Goal: Contribute content: Add original content to the website for others to see

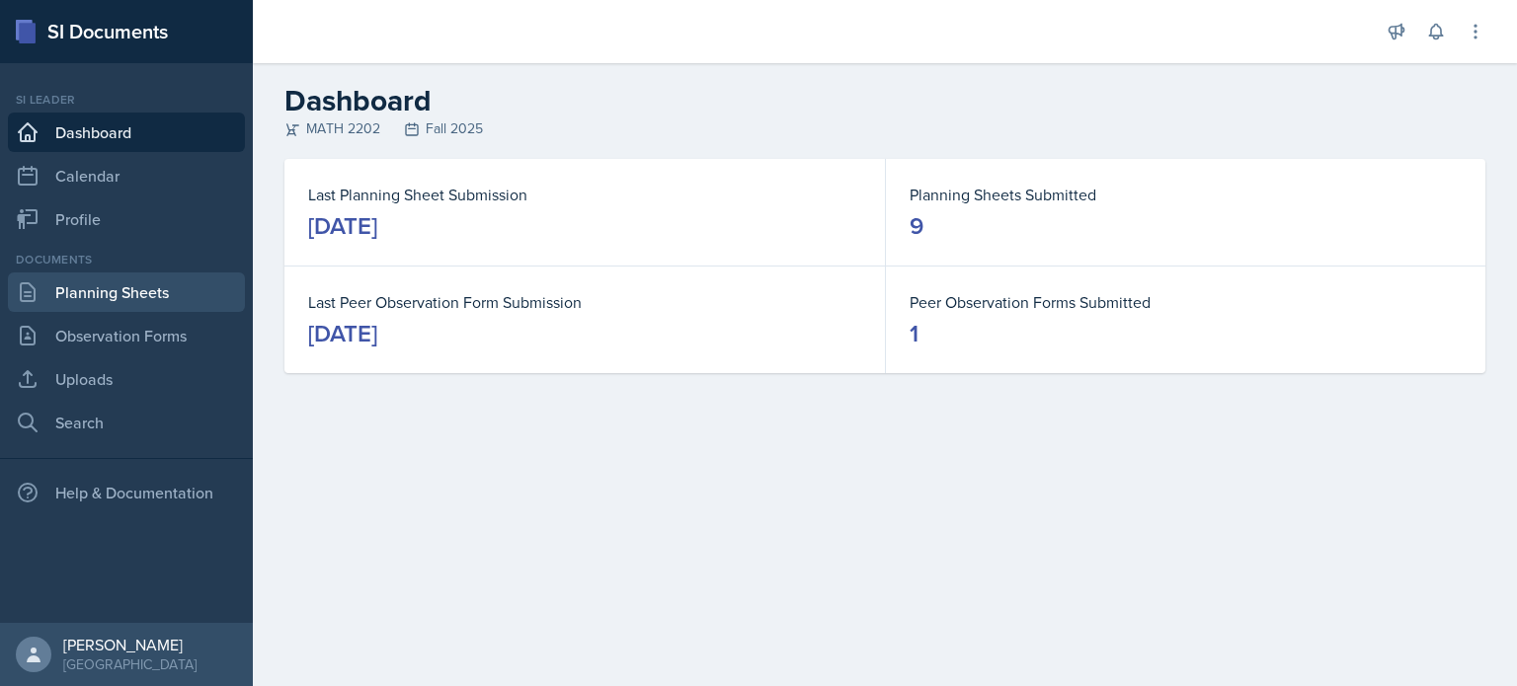
click at [94, 284] on link "Planning Sheets" at bounding box center [126, 293] width 237 height 40
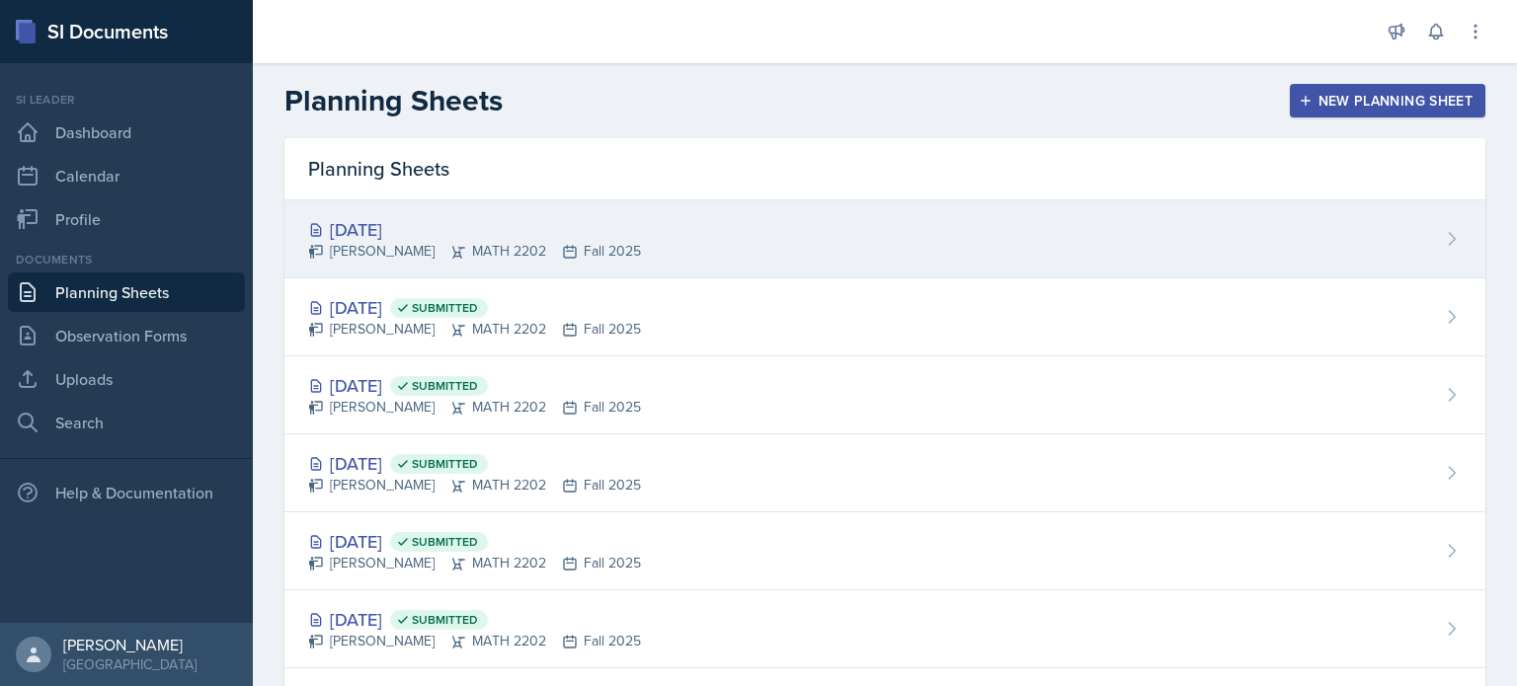
click at [597, 236] on div "[DATE]" at bounding box center [474, 229] width 333 height 27
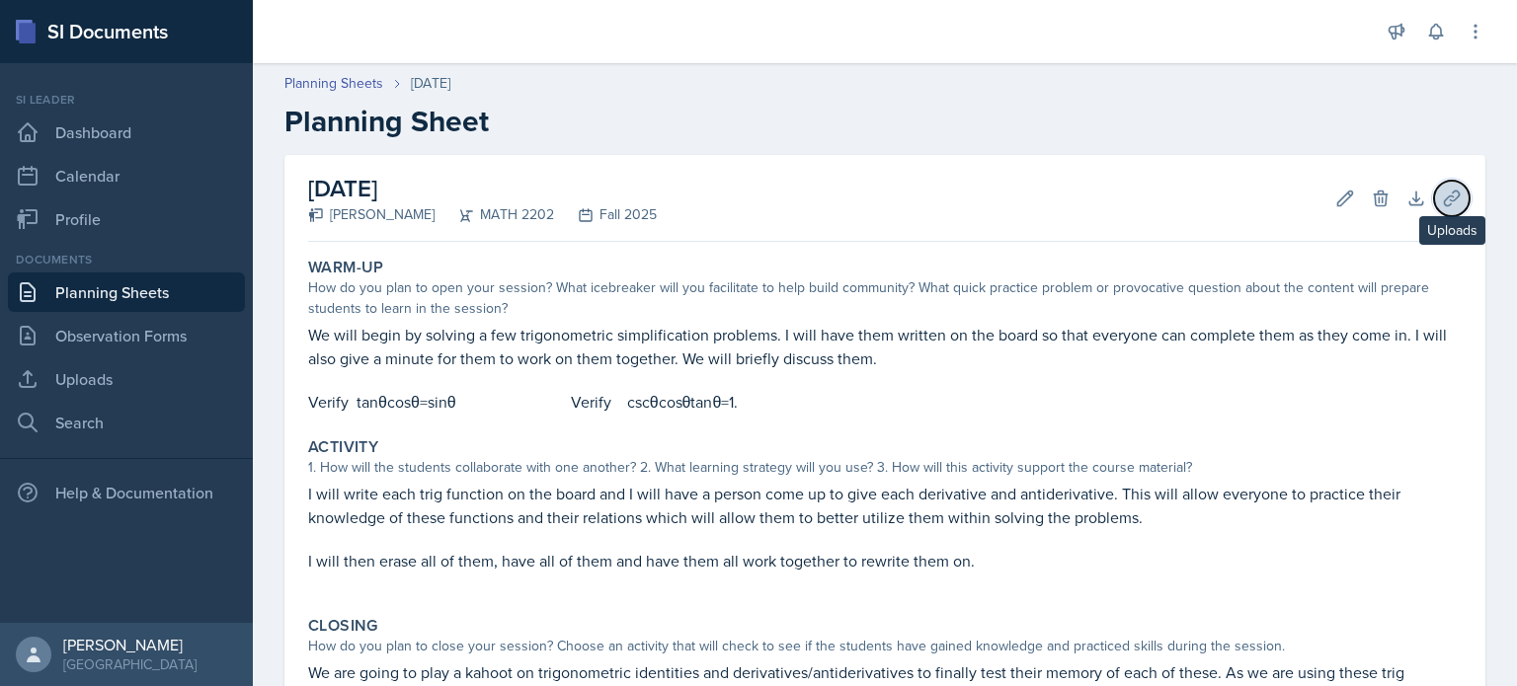
click at [1442, 194] on icon at bounding box center [1452, 199] width 20 height 20
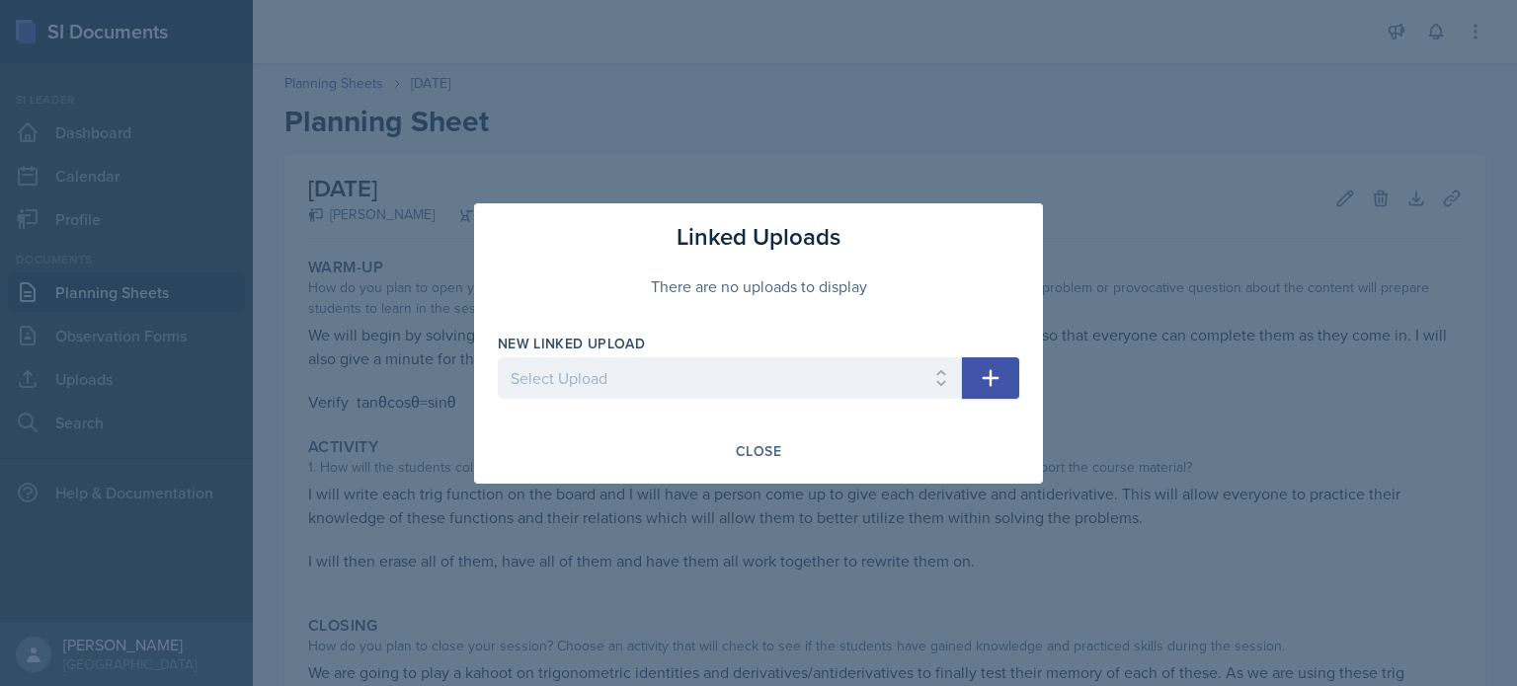
click at [990, 375] on icon "button" at bounding box center [991, 377] width 17 height 17
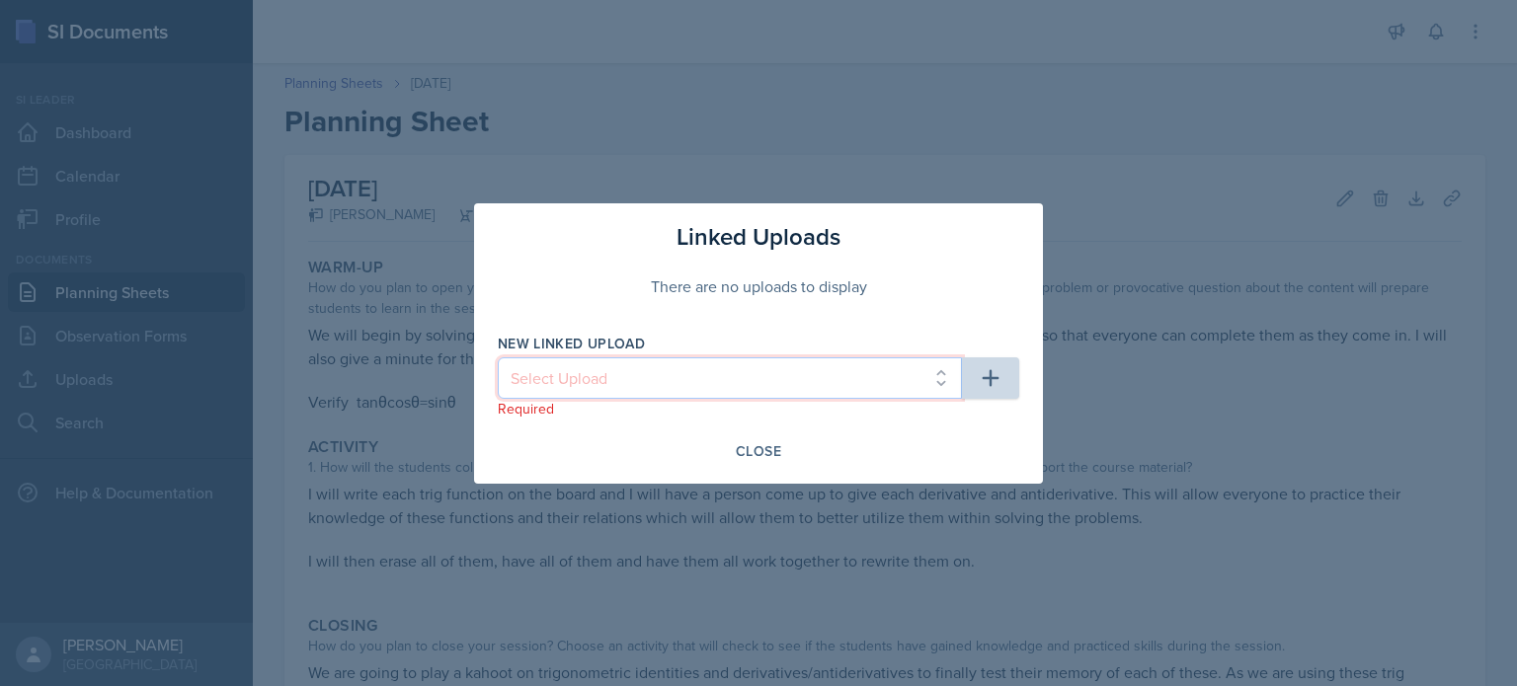
click at [778, 365] on select "Select Upload Common Derivative/Antiderivative Domino Game Common Derivative/An…" at bounding box center [730, 378] width 464 height 41
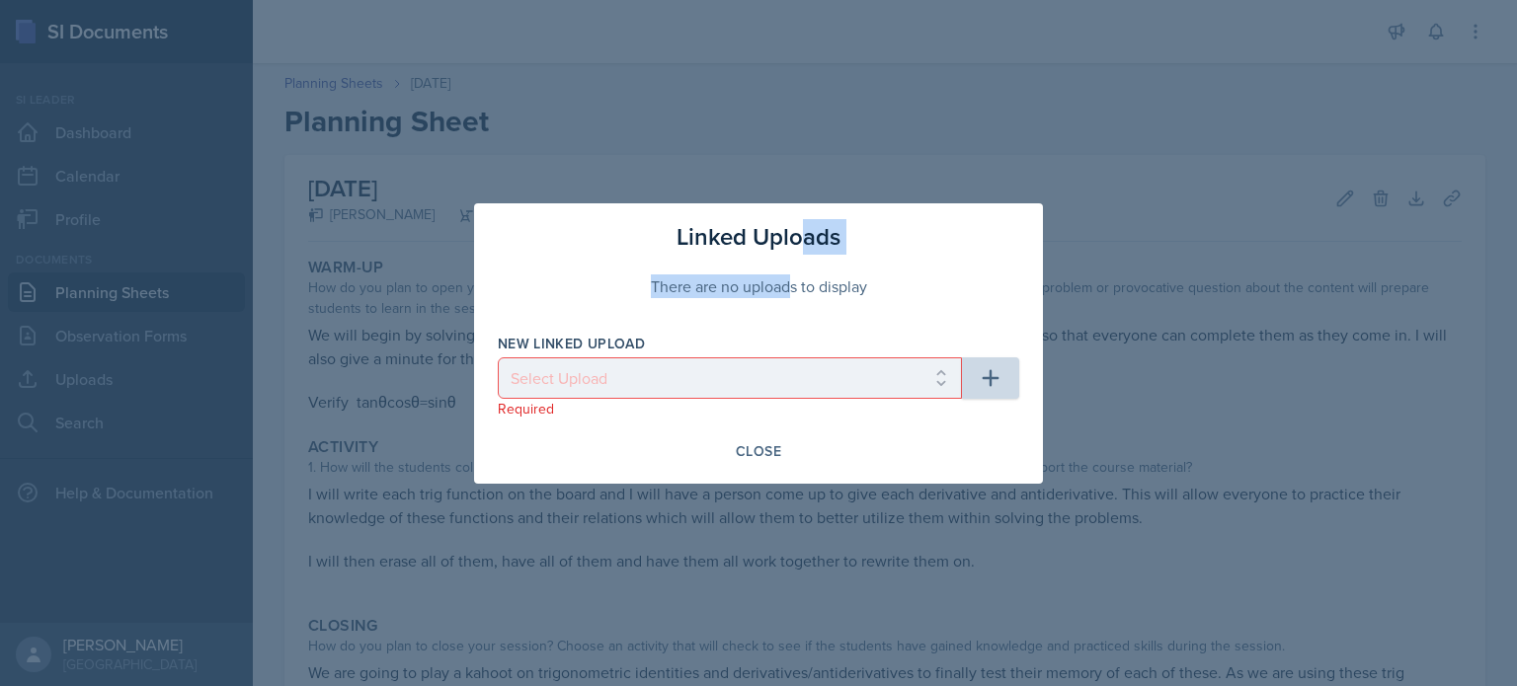
drag, startPoint x: 798, startPoint y: 252, endPoint x: 363, endPoint y: 204, distance: 437.1
click at [781, 259] on div "Linked Uploads There are no uploads to display New Linked Upload Select Upload …" at bounding box center [758, 343] width 569 height 280
click at [493, 149] on div at bounding box center [758, 343] width 1517 height 686
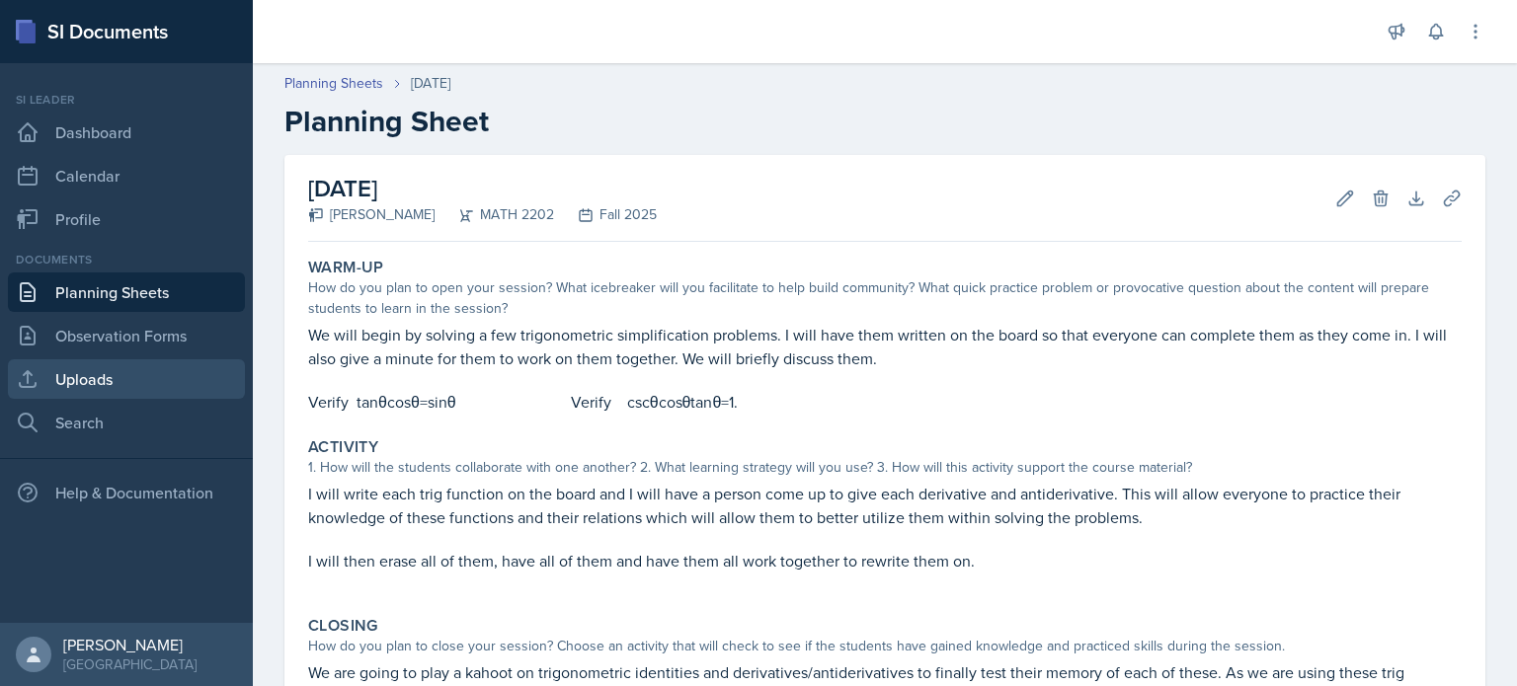
click at [101, 369] on link "Uploads" at bounding box center [126, 379] width 237 height 40
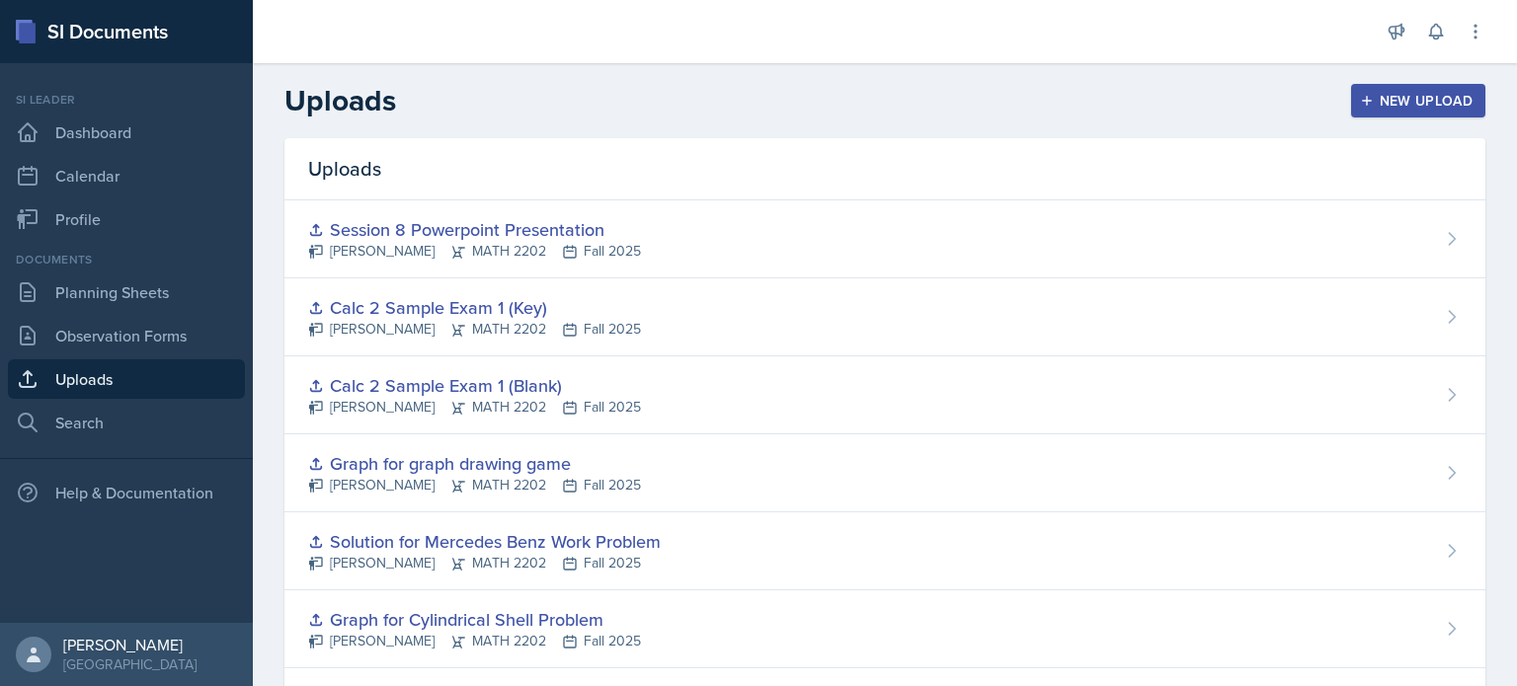
click at [1415, 109] on div "New Upload" at bounding box center [1419, 101] width 110 height 16
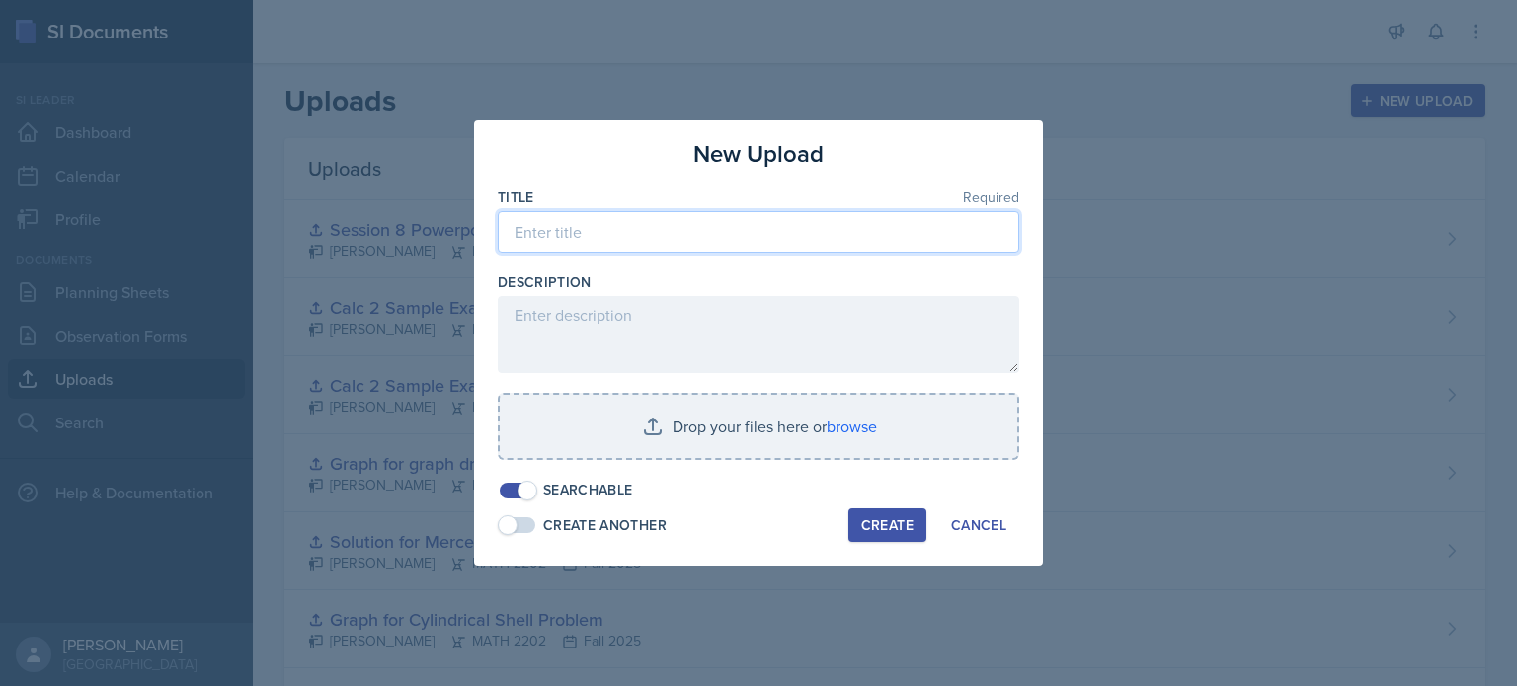
click at [612, 232] on input at bounding box center [758, 231] width 521 height 41
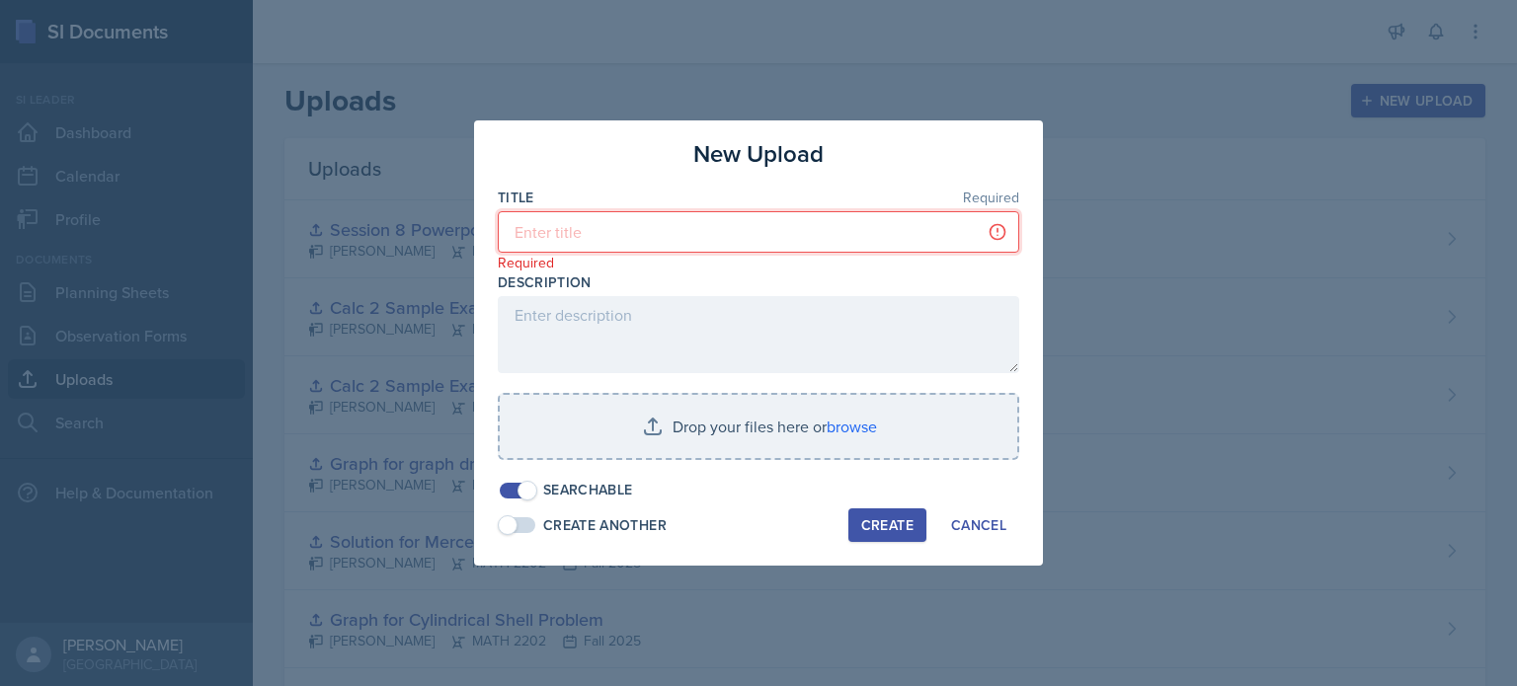
paste input "Trig Identities, Derivatives, and Antiderivatives Kahoot:"
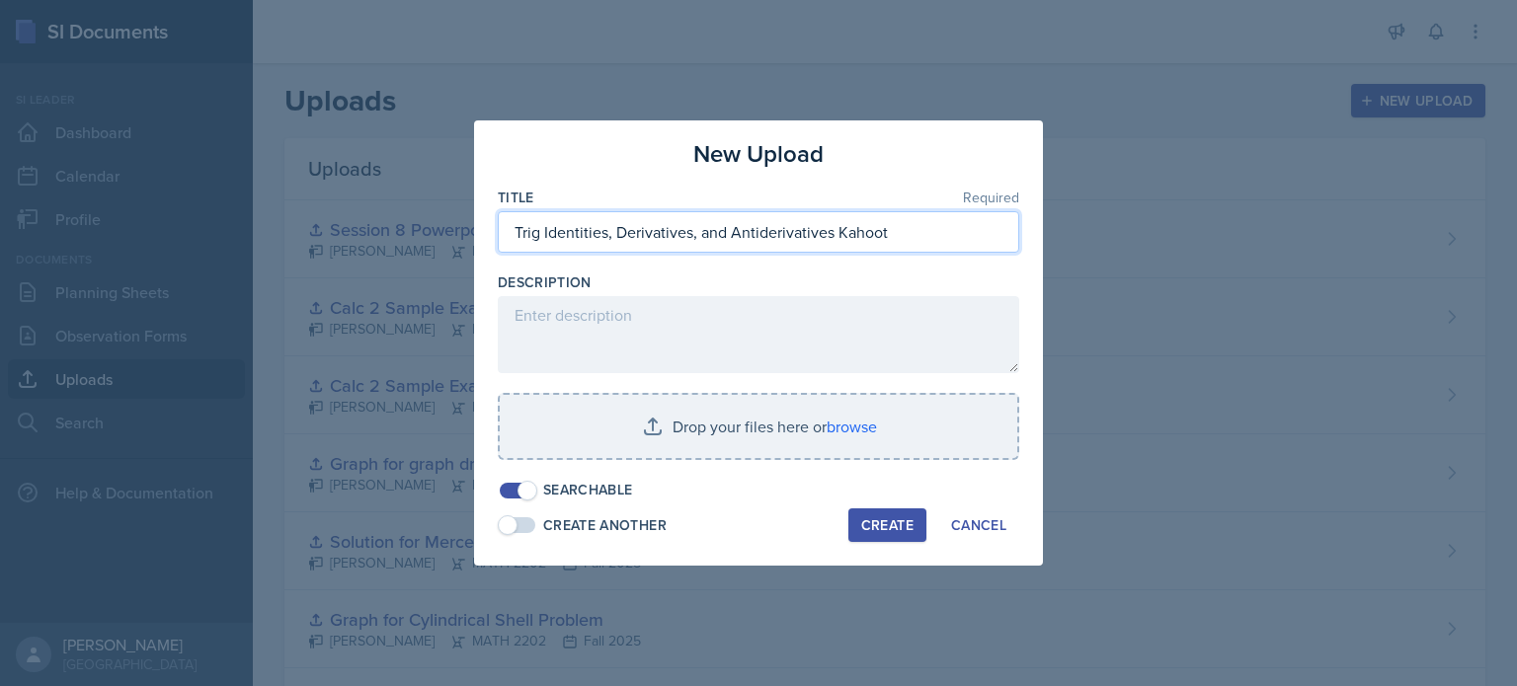
type input "Trig Identities, Derivatives, and Antiderivatives Kahoot"
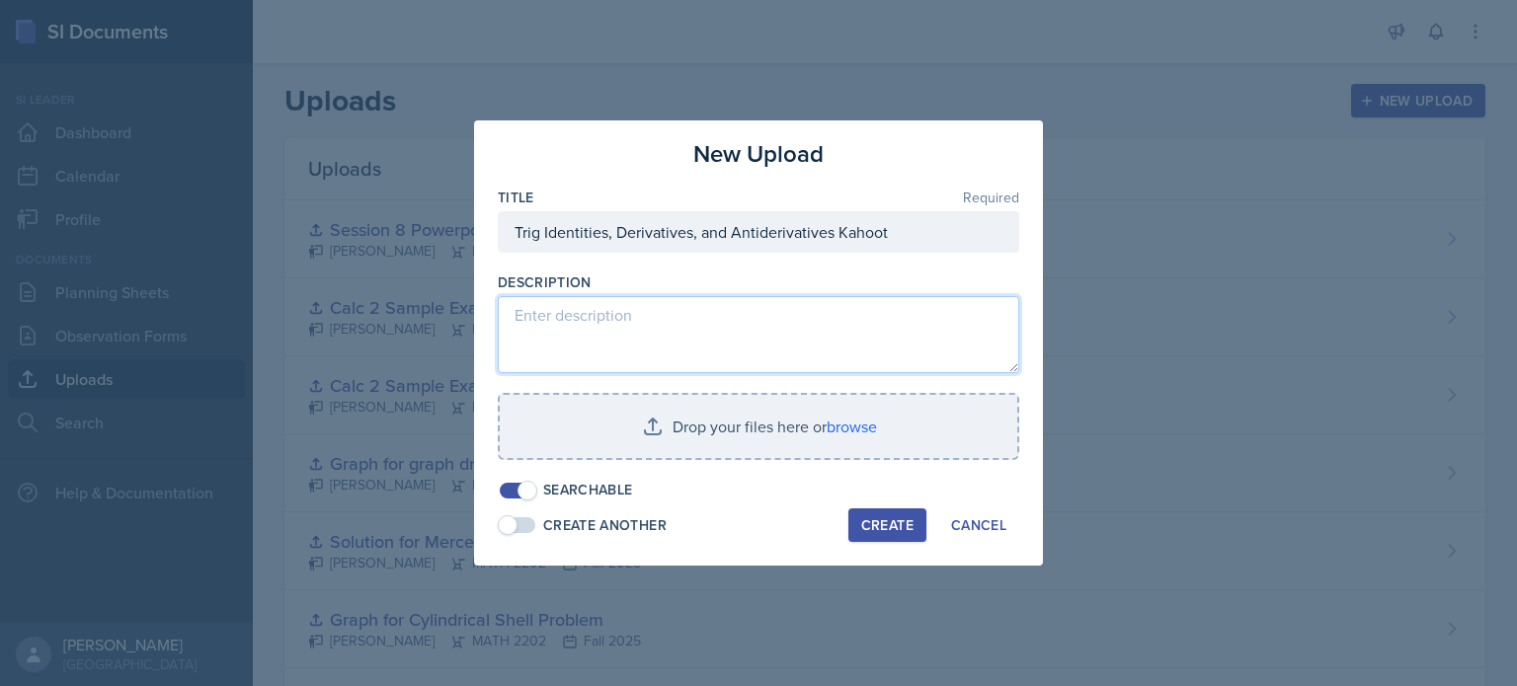
click at [677, 322] on textarea at bounding box center [758, 334] width 521 height 77
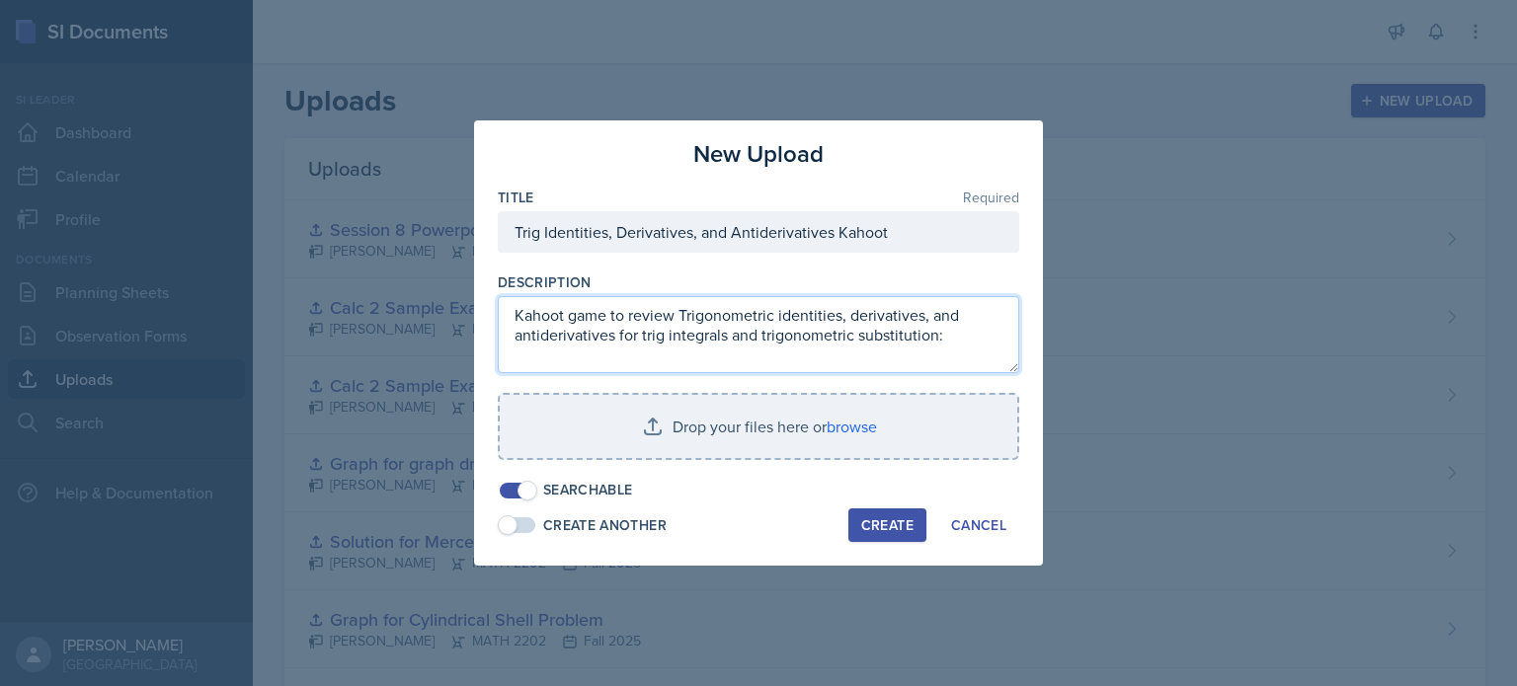
scroll to position [13, 0]
paste textarea "Trig Identities, Derivatives, and Antiderivatives Kahoot:"
paste textarea "[URL][DOMAIN_NAME]"
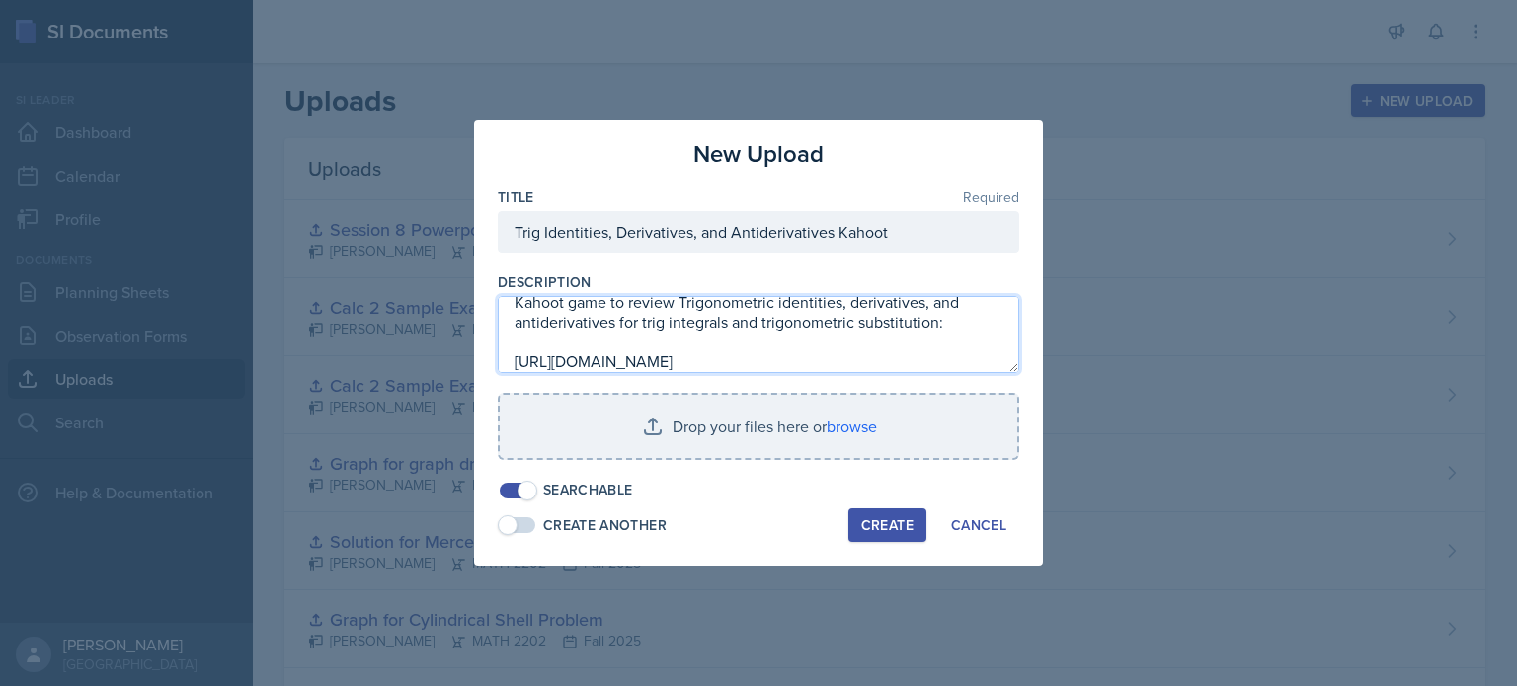
scroll to position [33, 0]
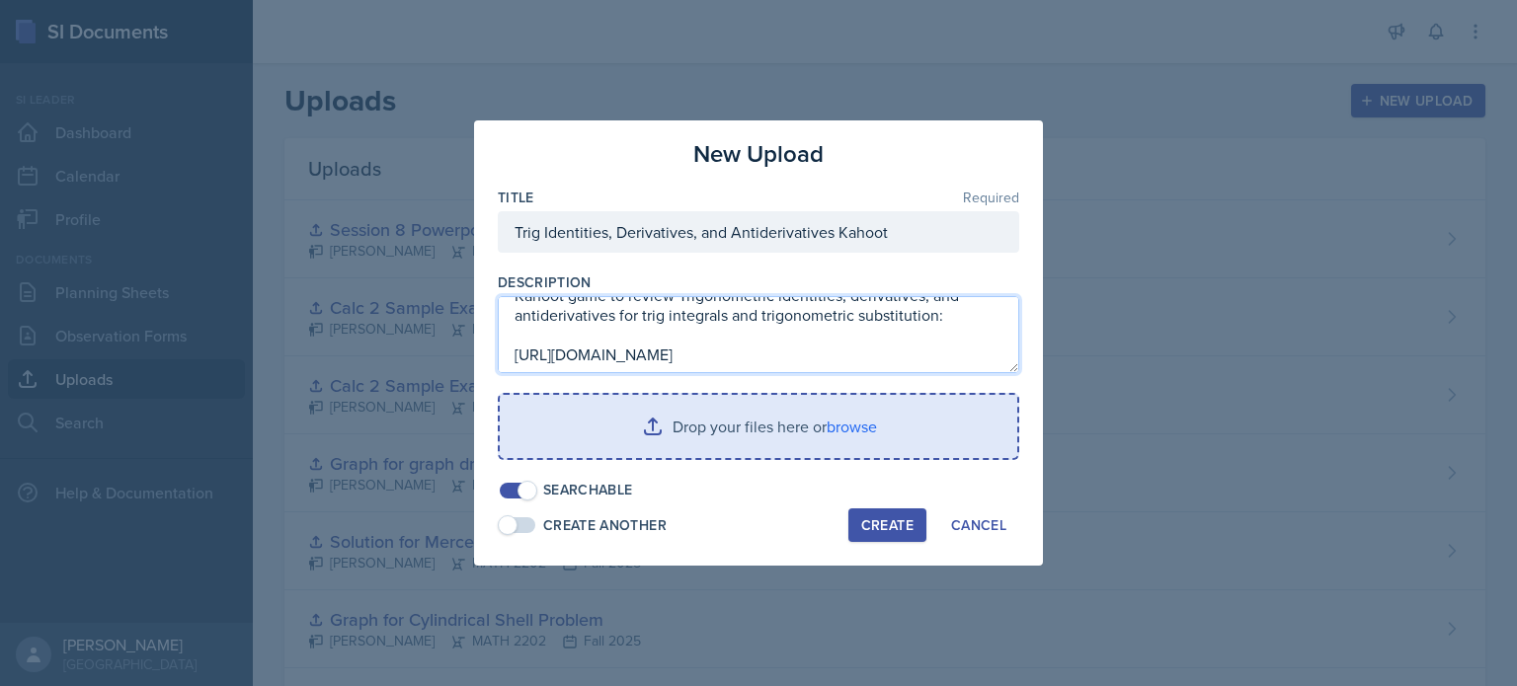
type textarea "Kahoot game to review Trigonometric identities, derivatives, and antiderivative…"
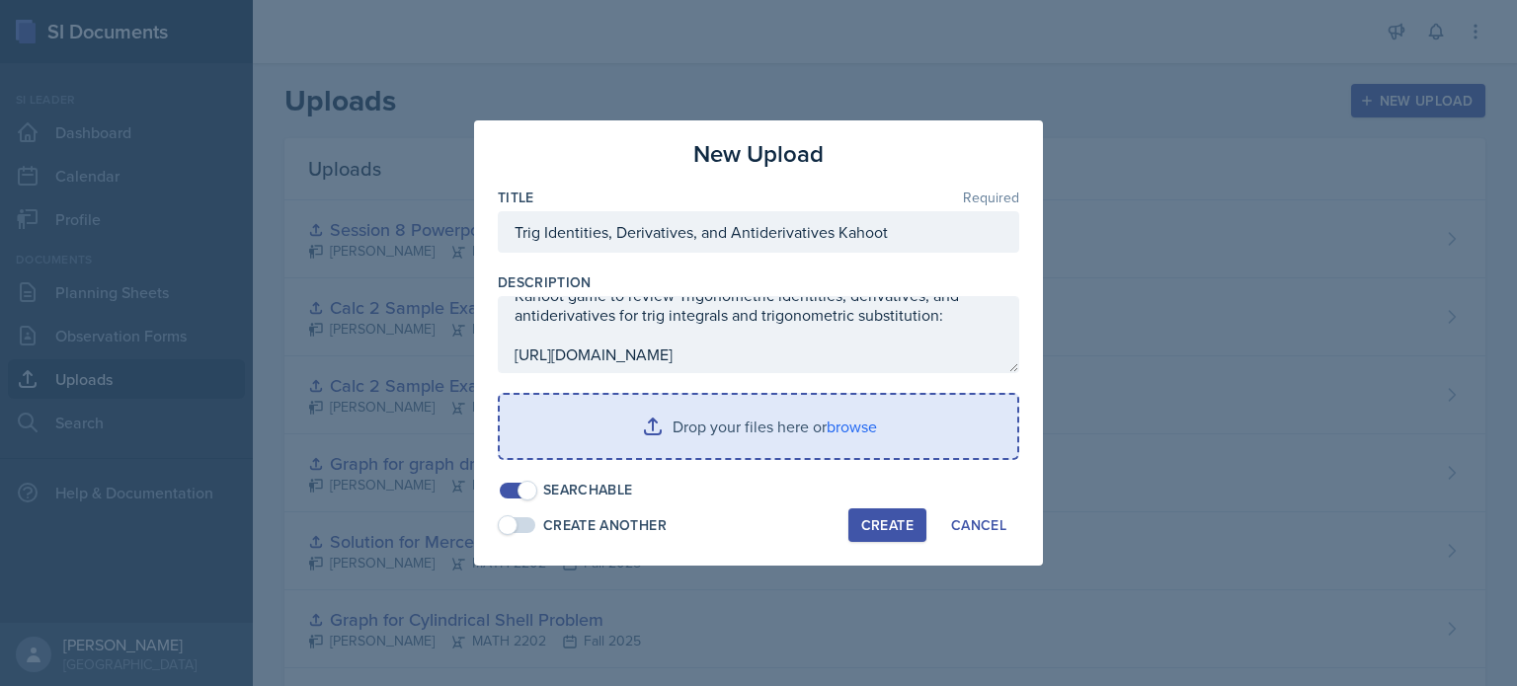
click at [695, 418] on input "file" at bounding box center [759, 426] width 518 height 63
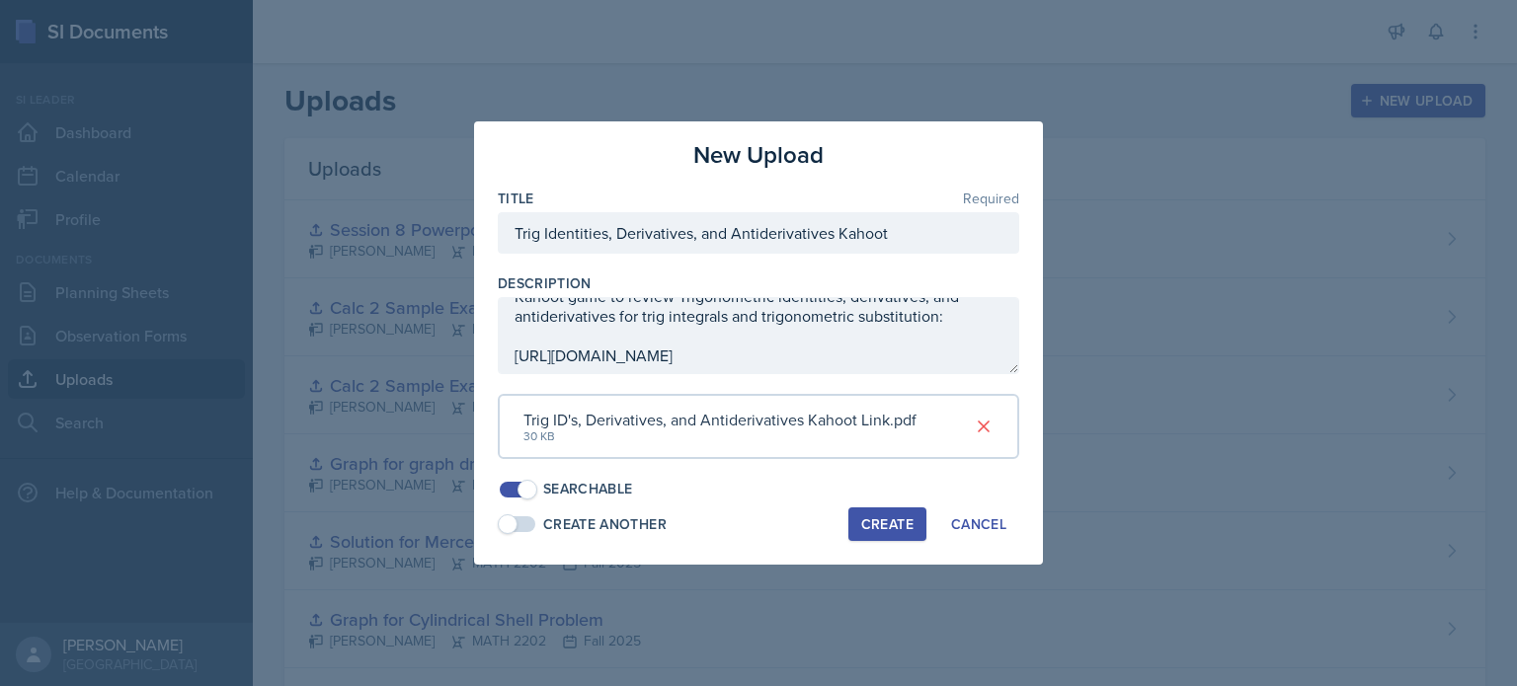
click at [873, 521] on div "Create" at bounding box center [887, 525] width 52 height 16
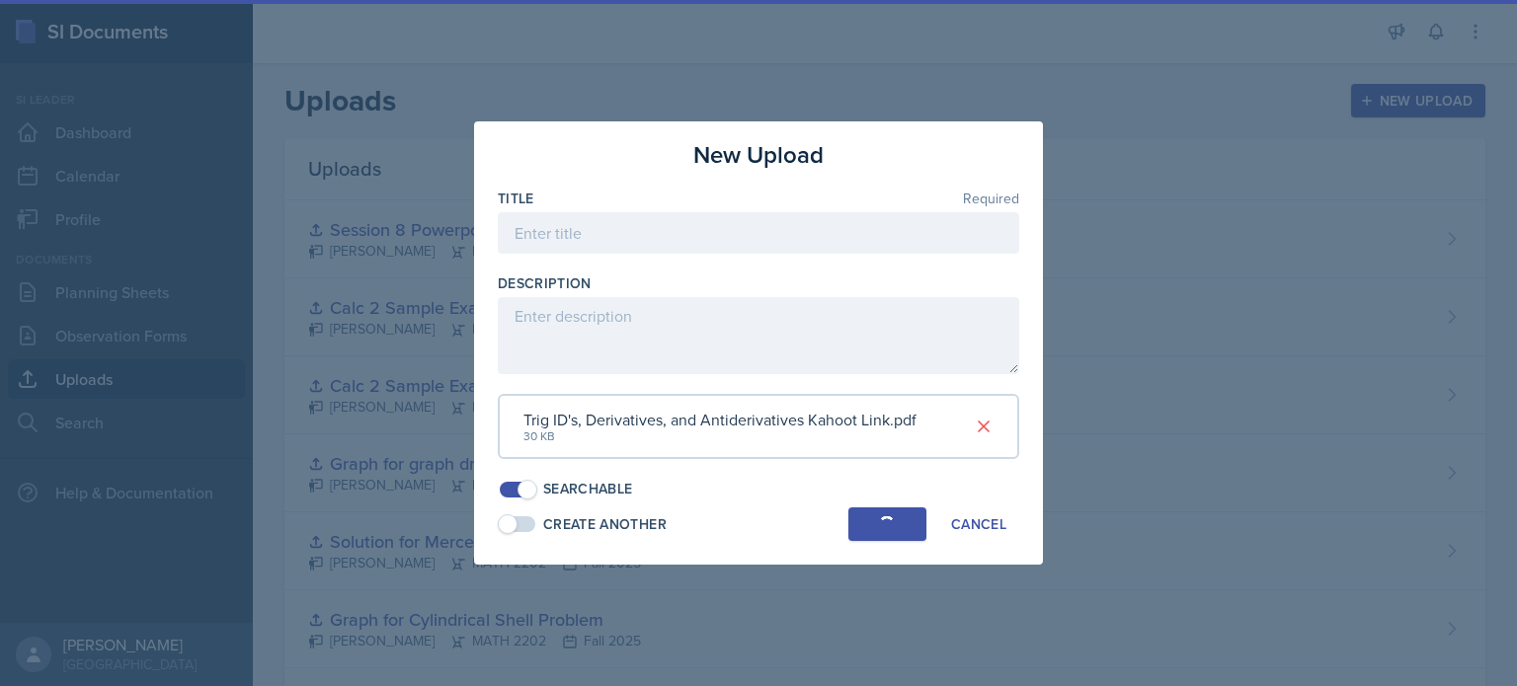
scroll to position [0, 0]
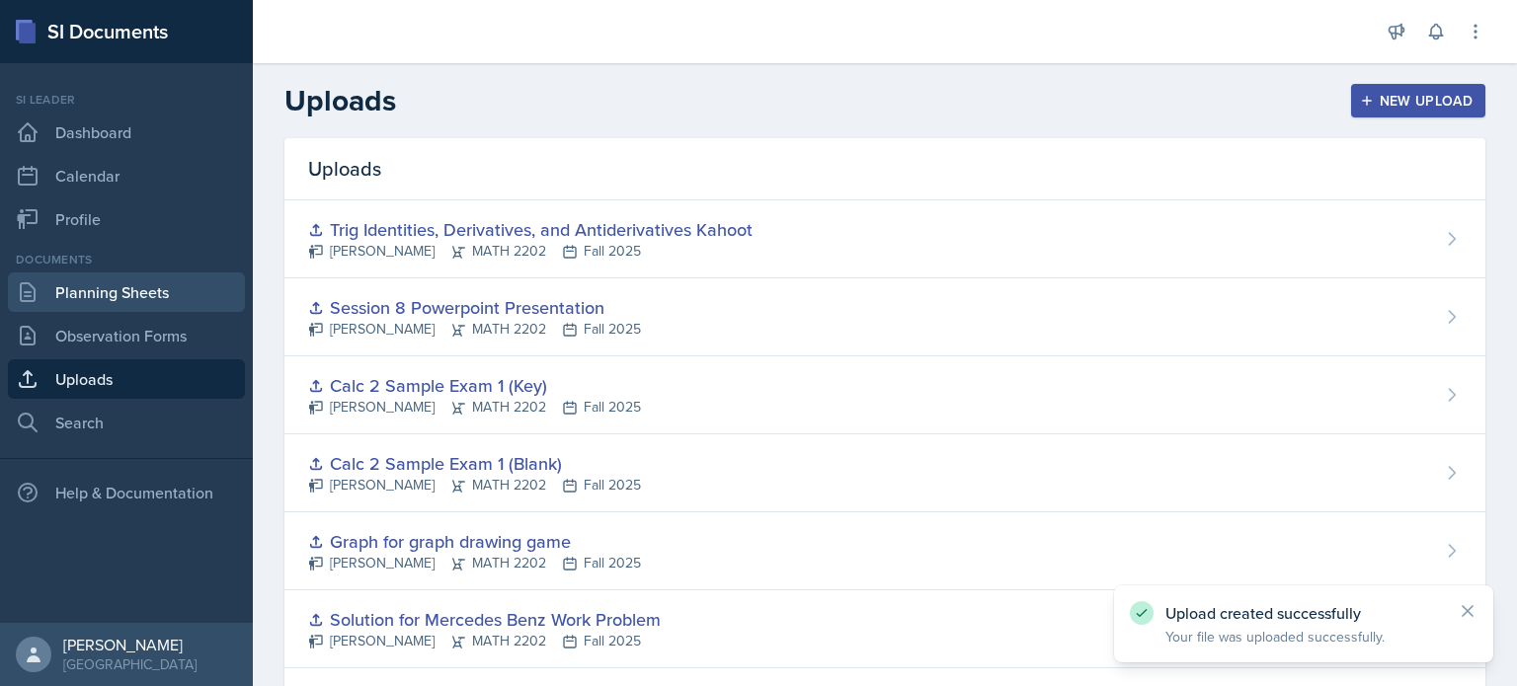
click at [136, 303] on link "Planning Sheets" at bounding box center [126, 293] width 237 height 40
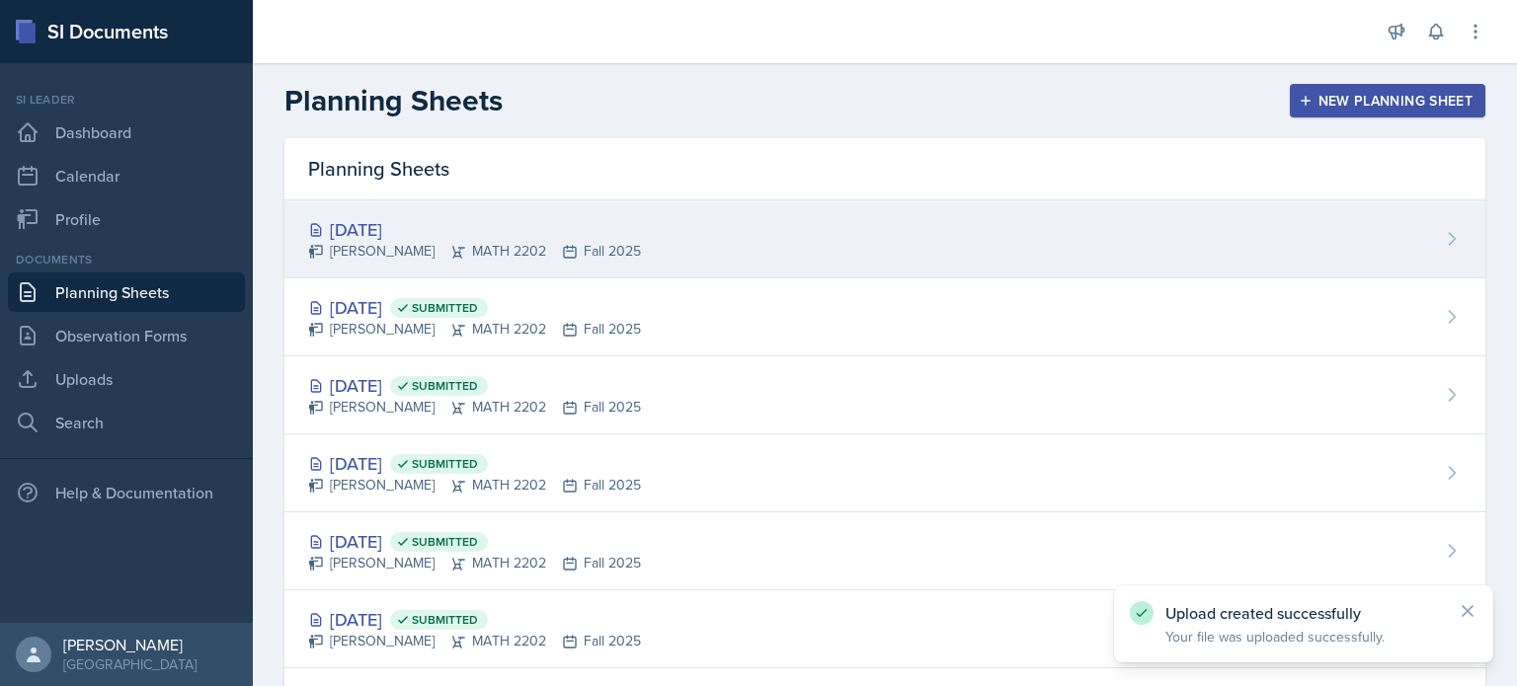
click at [801, 222] on div "[DATE] [PERSON_NAME] MATH 2202 Fall 2025" at bounding box center [884, 239] width 1201 height 78
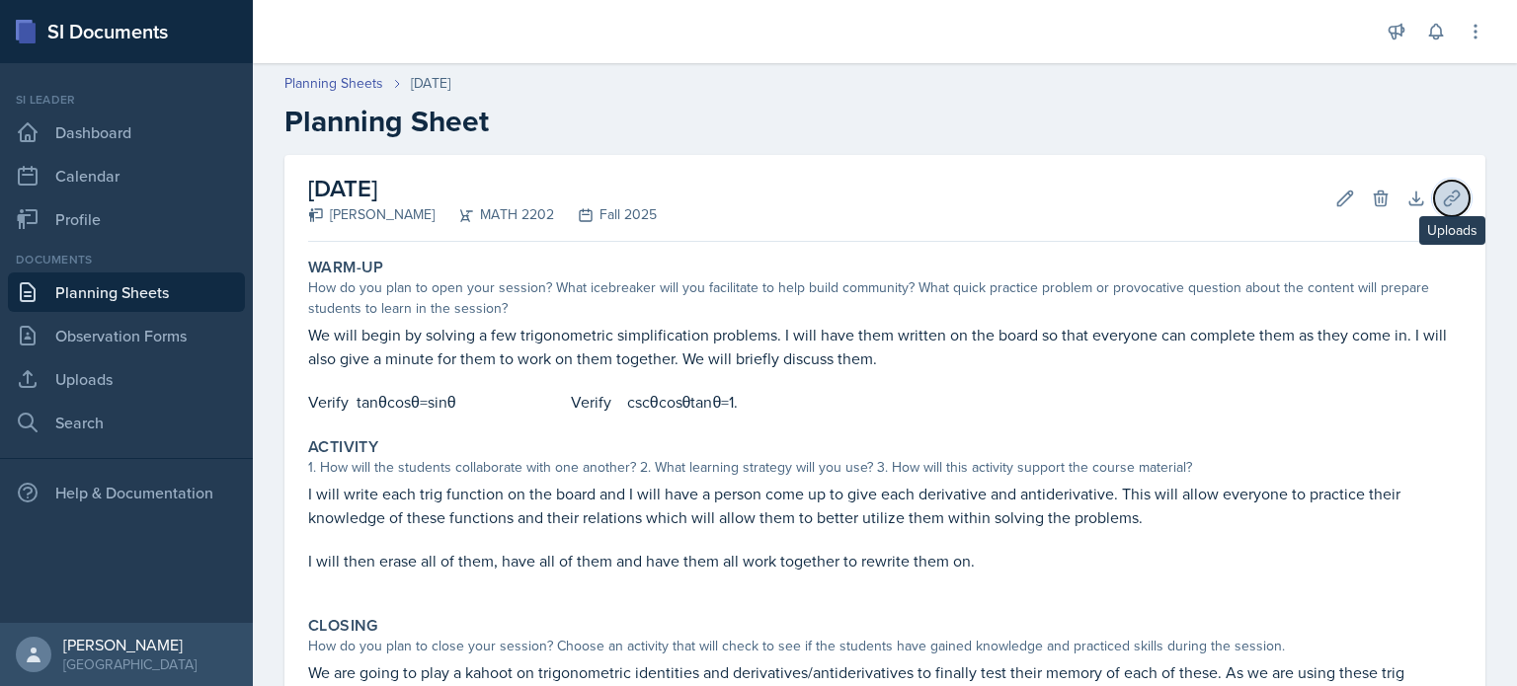
click at [1444, 198] on icon at bounding box center [1451, 198] width 15 height 15
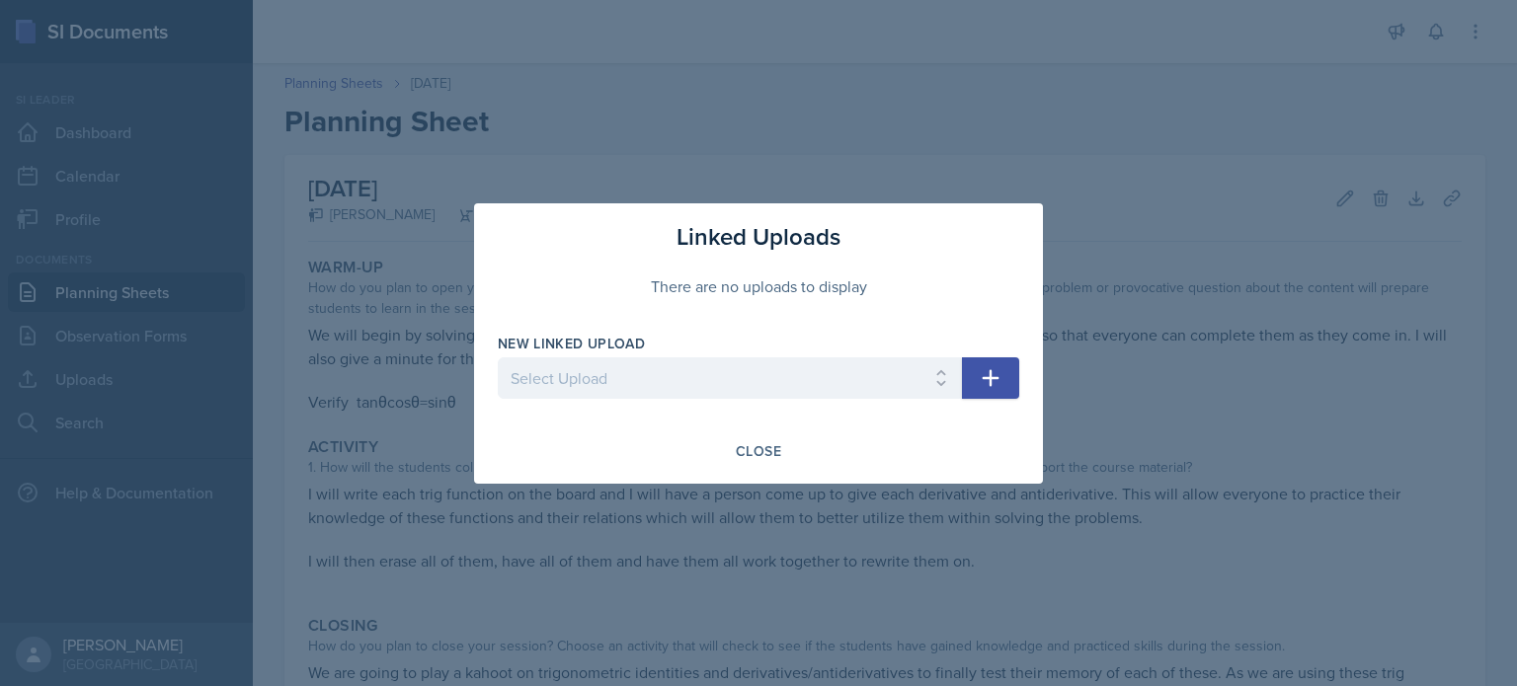
click at [982, 375] on icon "button" at bounding box center [991, 378] width 24 height 24
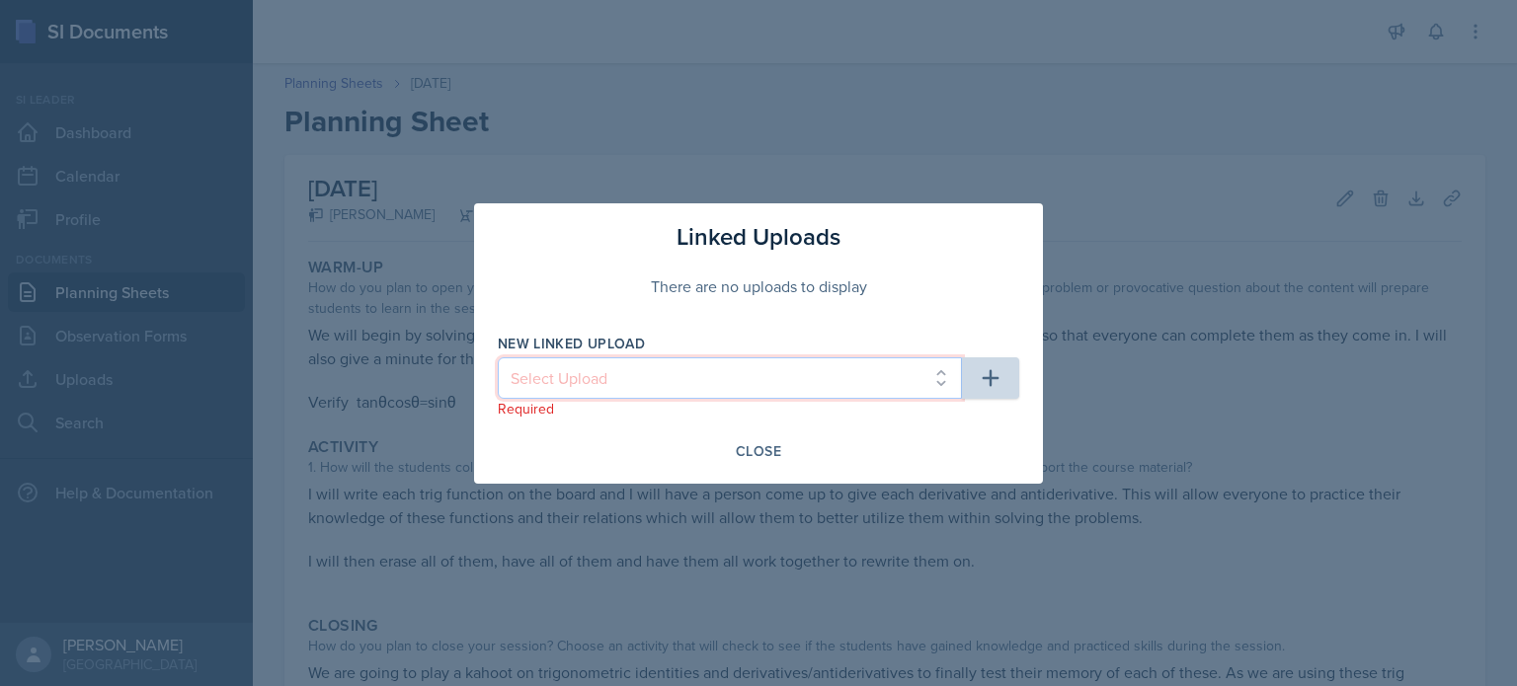
click at [827, 380] on select "Select Upload Common Derivative/Antiderivative Domino Game Common Derivative/An…" at bounding box center [730, 378] width 464 height 41
select select "845b0a6f-91d1-4954-84f8-e64644ee352c"
click at [498, 358] on select "Select Upload Common Derivative/Antiderivative Domino Game Common Derivative/An…" at bounding box center [730, 378] width 464 height 41
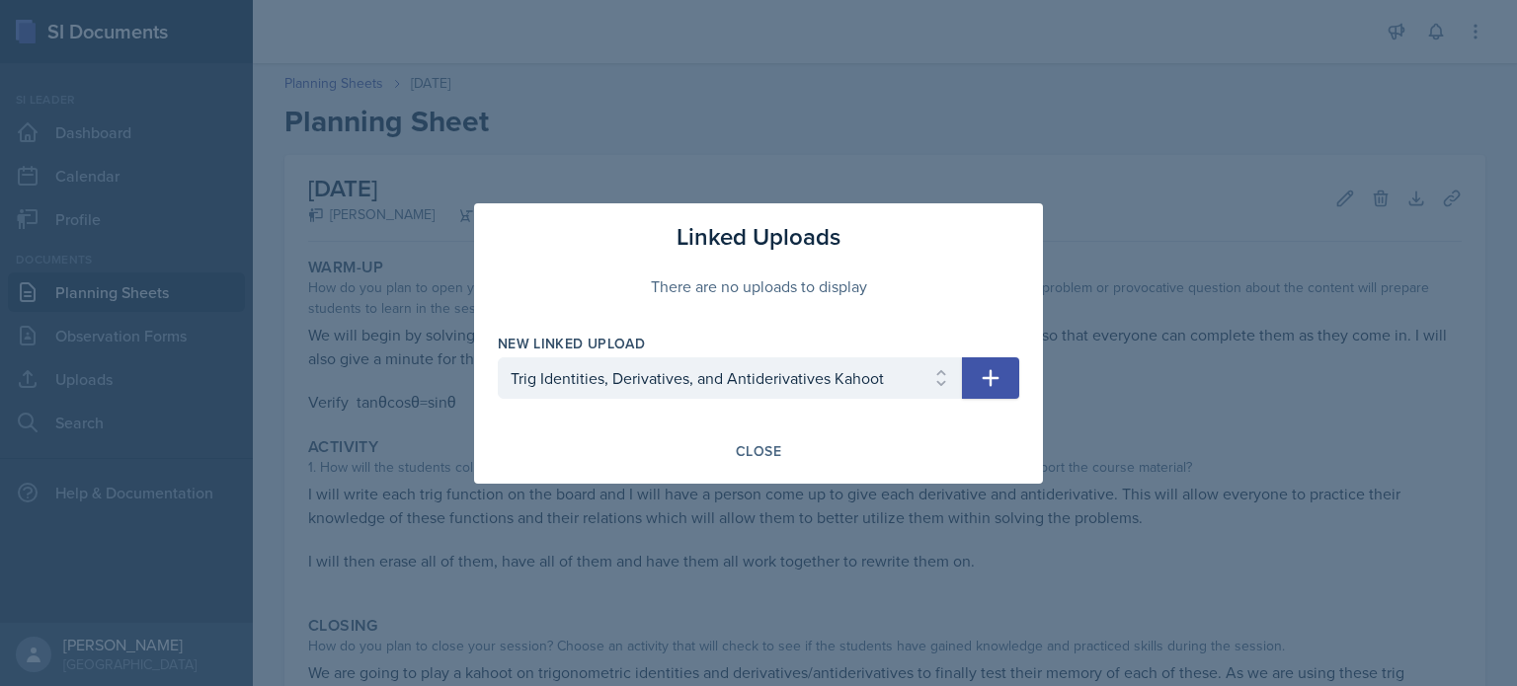
click at [992, 383] on icon "button" at bounding box center [991, 377] width 17 height 17
select select
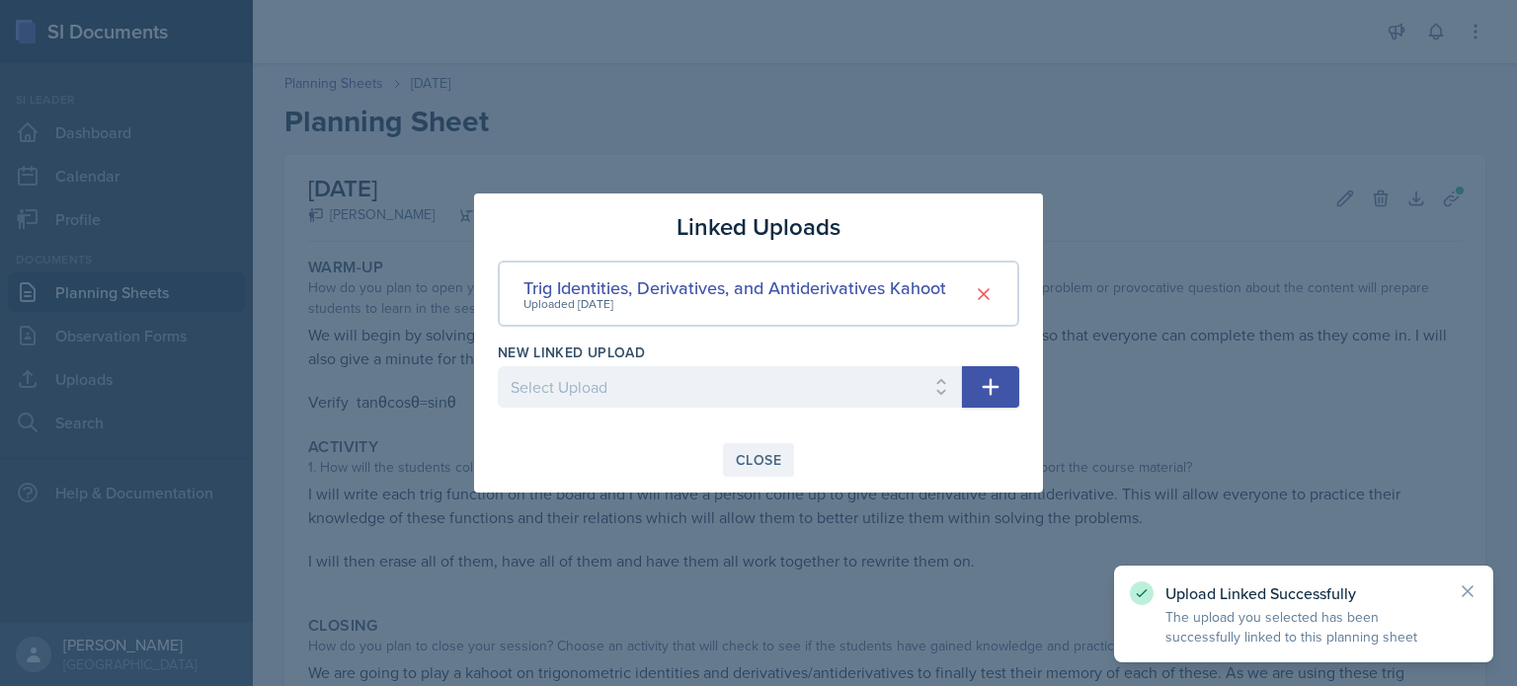
click at [752, 468] on div "Close" at bounding box center [758, 460] width 45 height 16
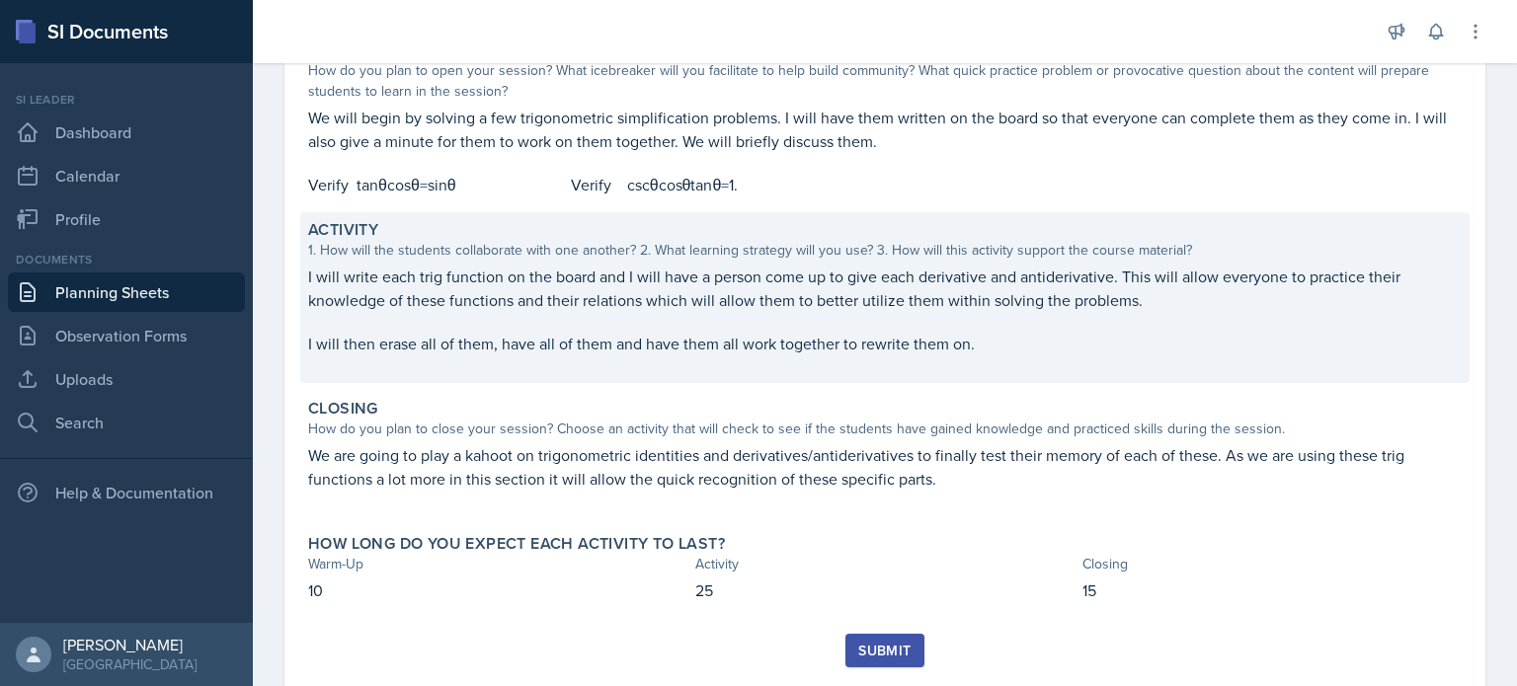
scroll to position [269, 0]
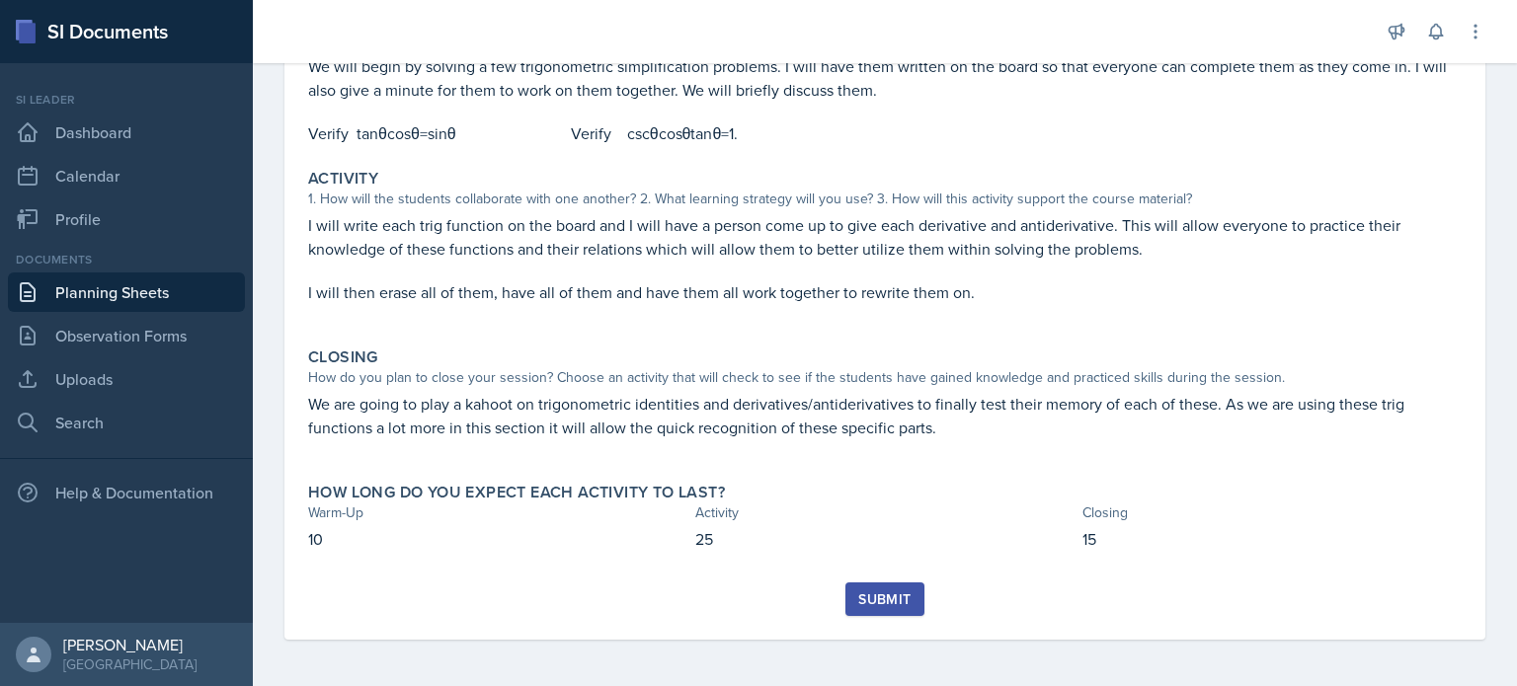
click at [870, 596] on div "Submit" at bounding box center [884, 600] width 52 height 16
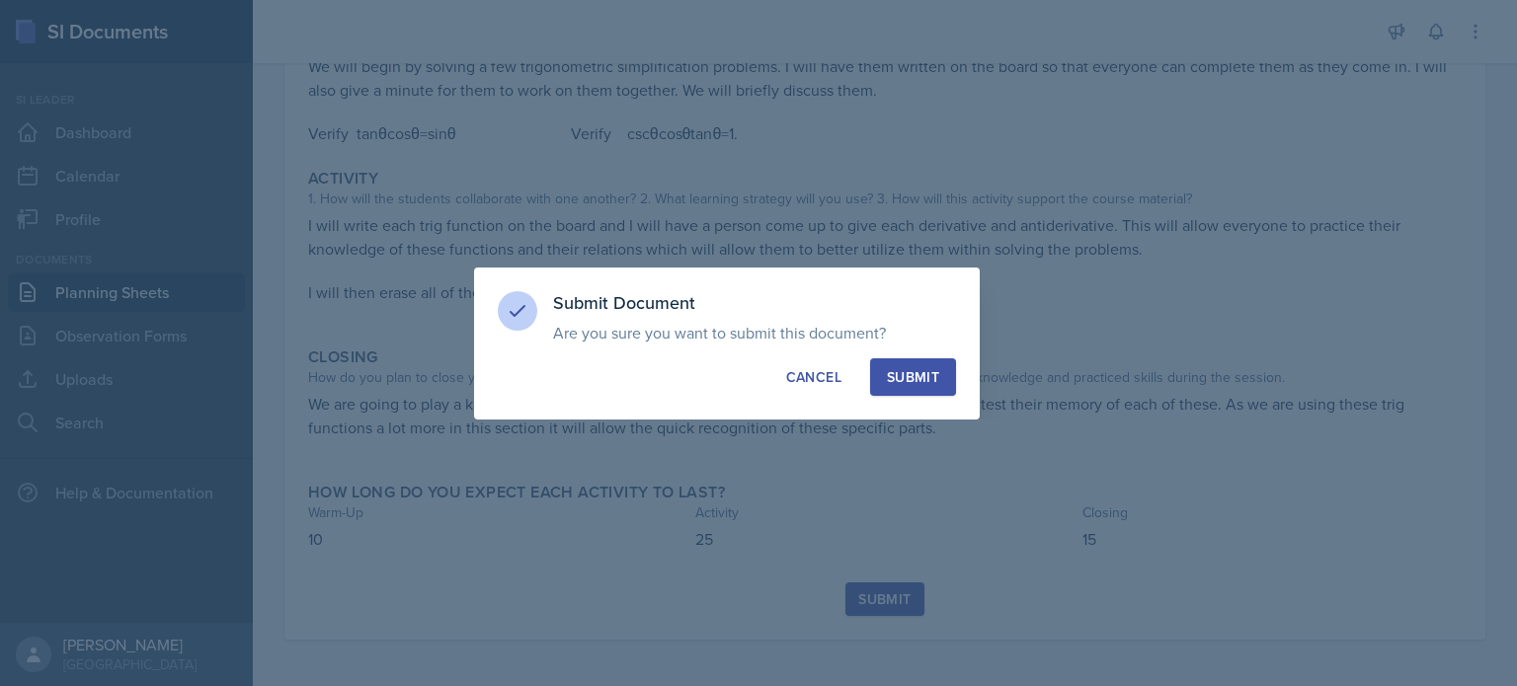
click at [934, 382] on div "Submit" at bounding box center [913, 377] width 52 height 20
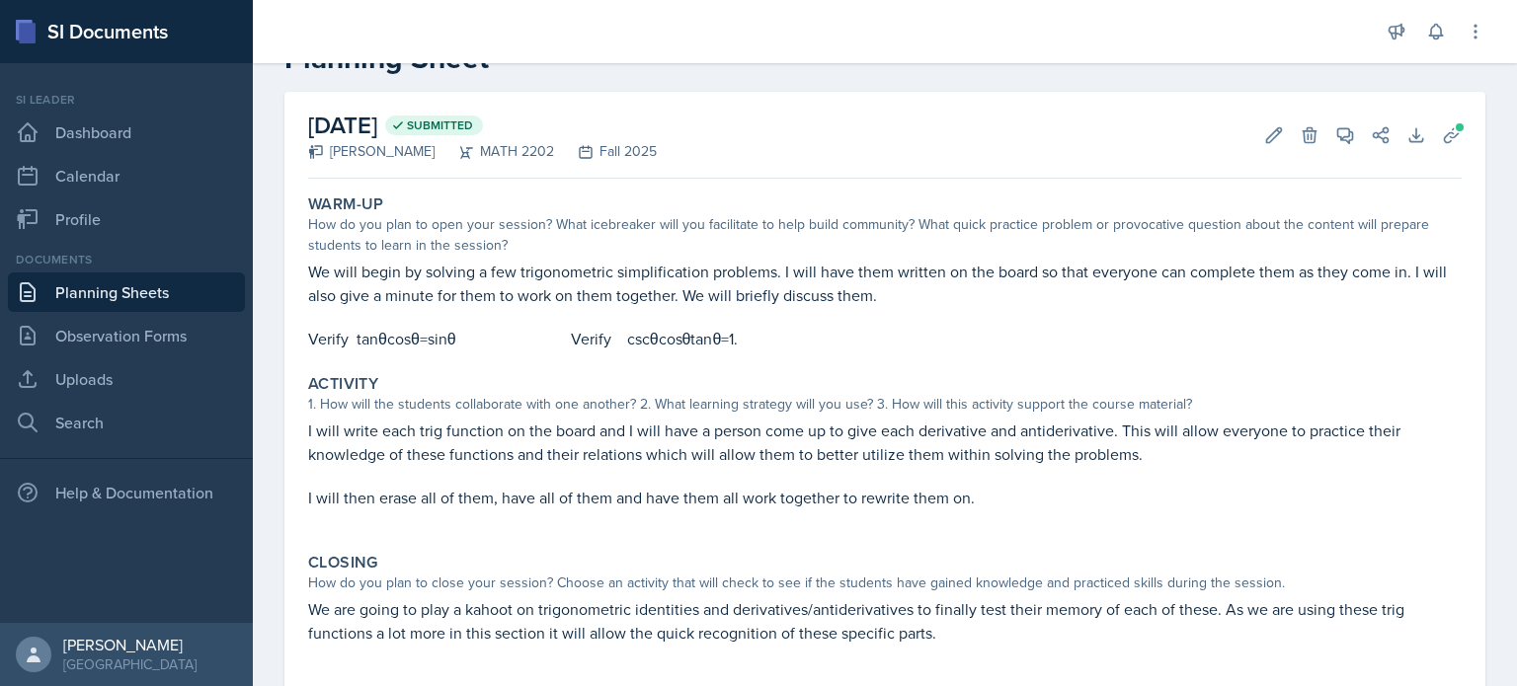
scroll to position [0, 0]
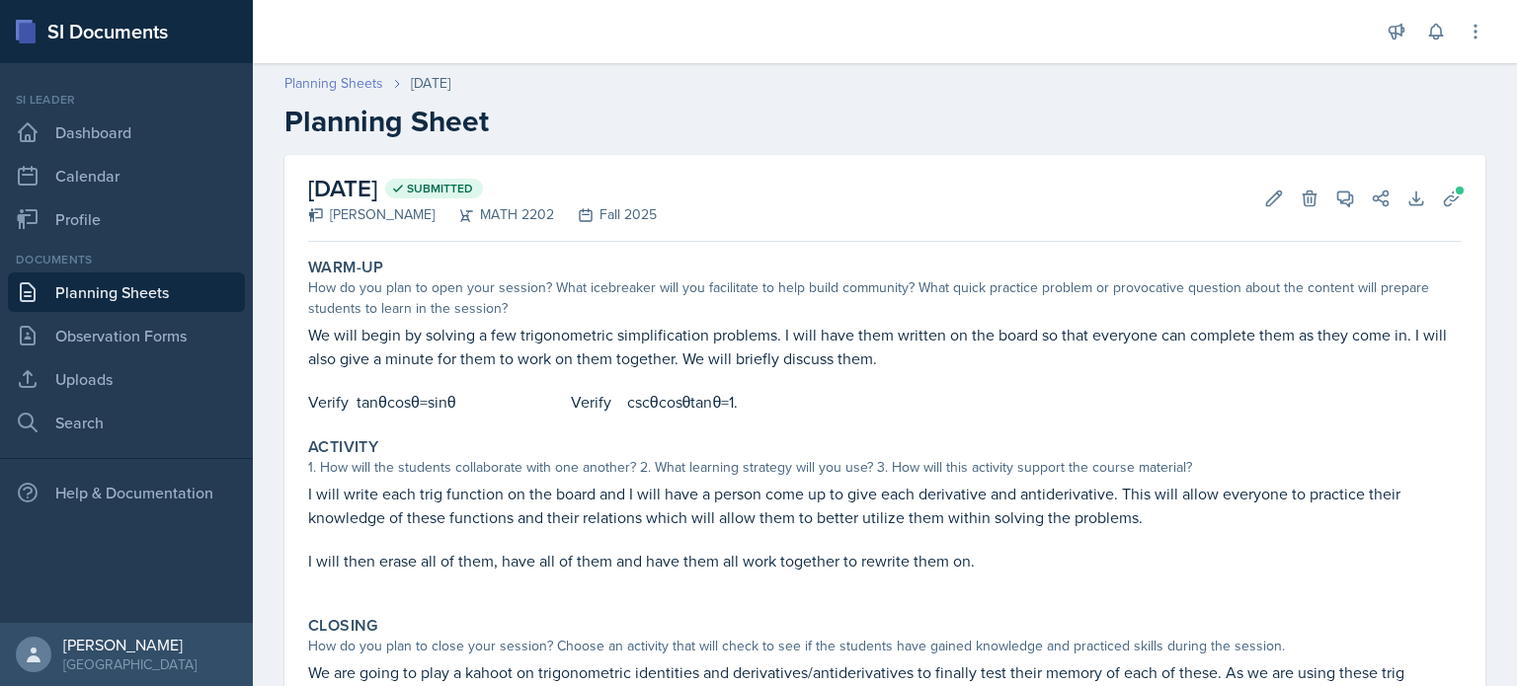
click at [341, 86] on link "Planning Sheets" at bounding box center [333, 83] width 99 height 21
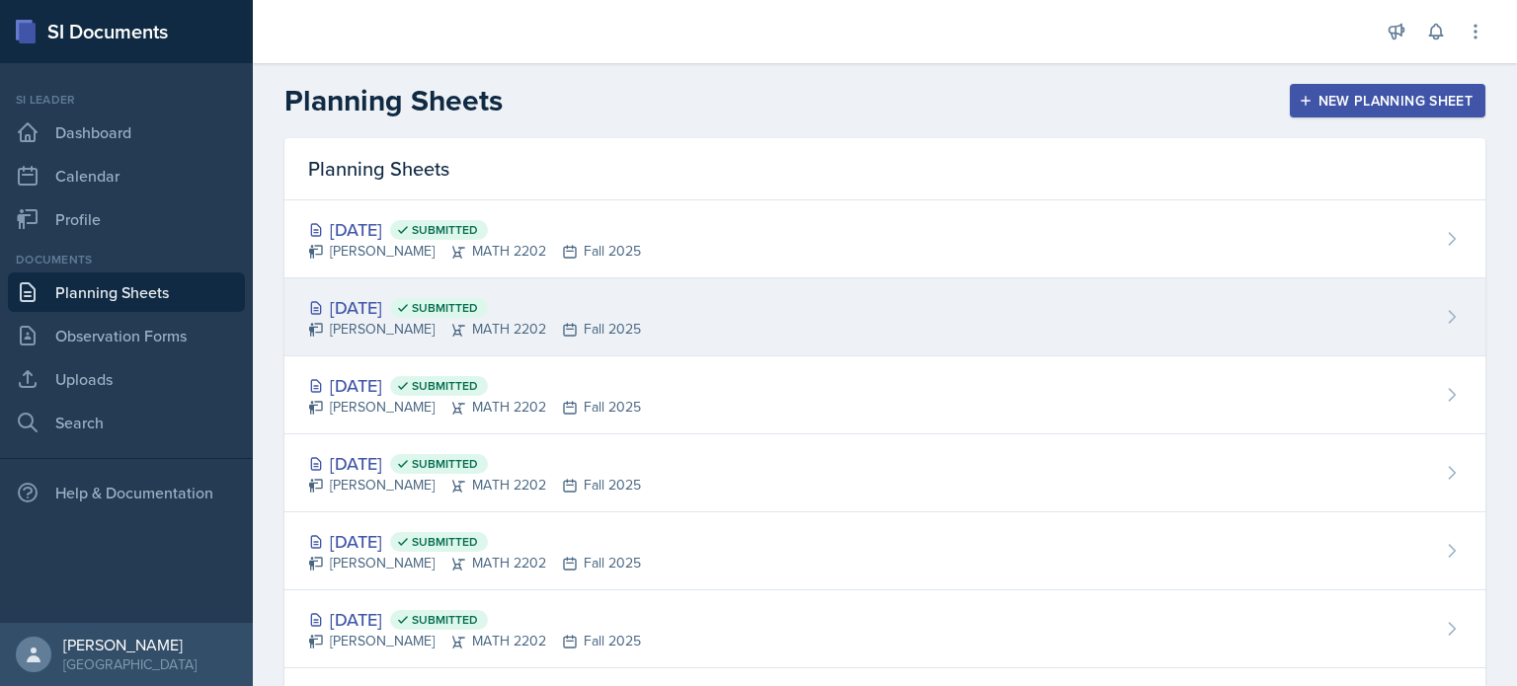
click at [794, 321] on div "[DATE] Submitted [PERSON_NAME] MATH 2202 Fall 2025" at bounding box center [884, 318] width 1201 height 78
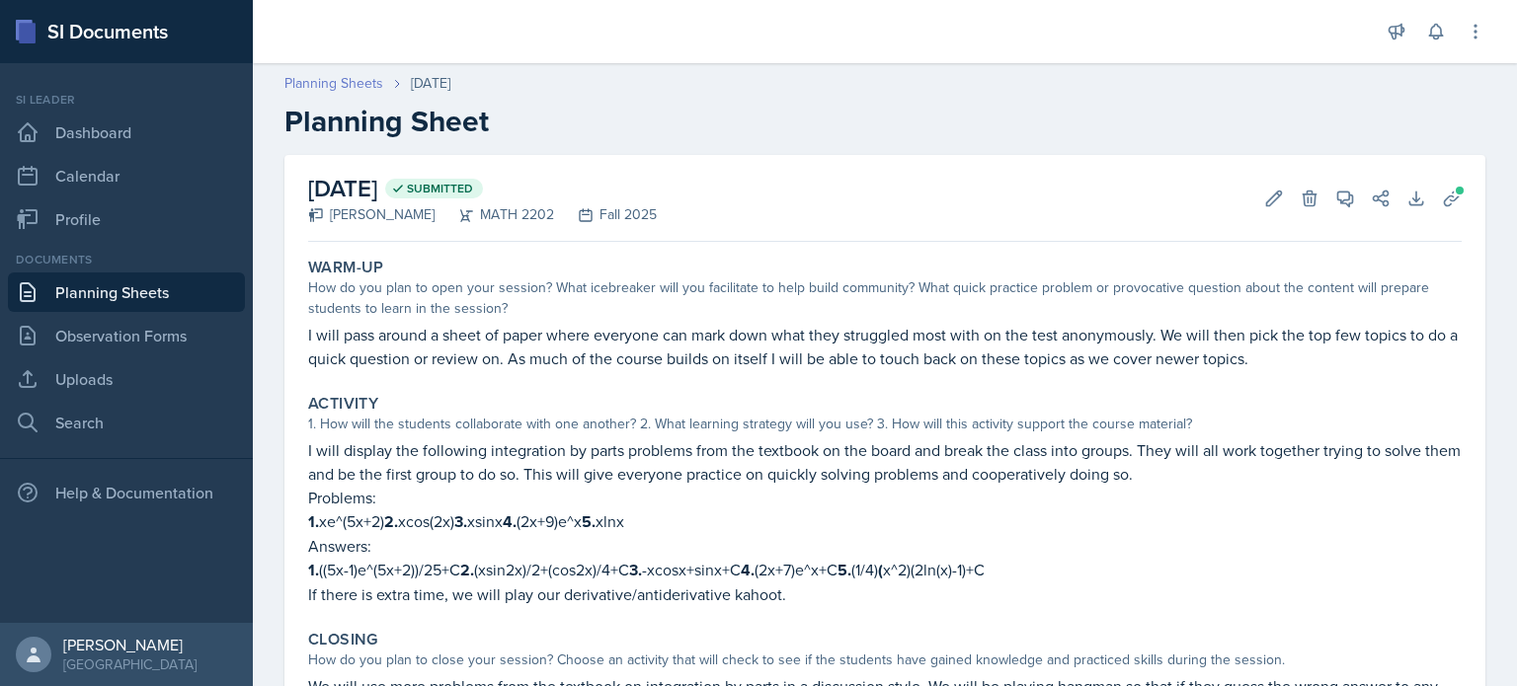
click at [332, 78] on link "Planning Sheets" at bounding box center [333, 83] width 99 height 21
